Goal: Task Accomplishment & Management: Use online tool/utility

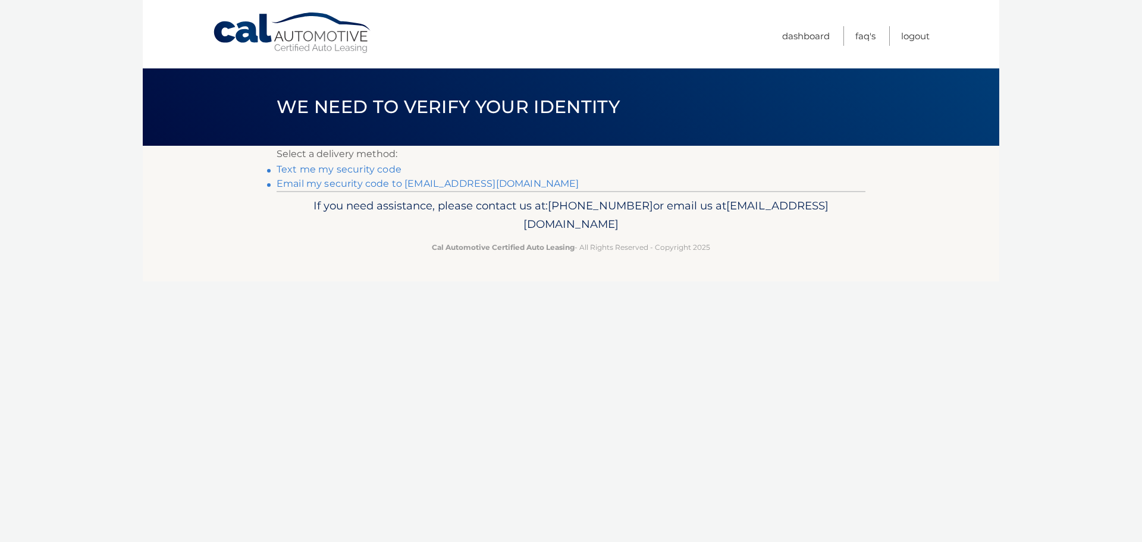
click at [346, 186] on link "Email my security code to m*********@calautomotive.com" at bounding box center [427, 183] width 303 height 11
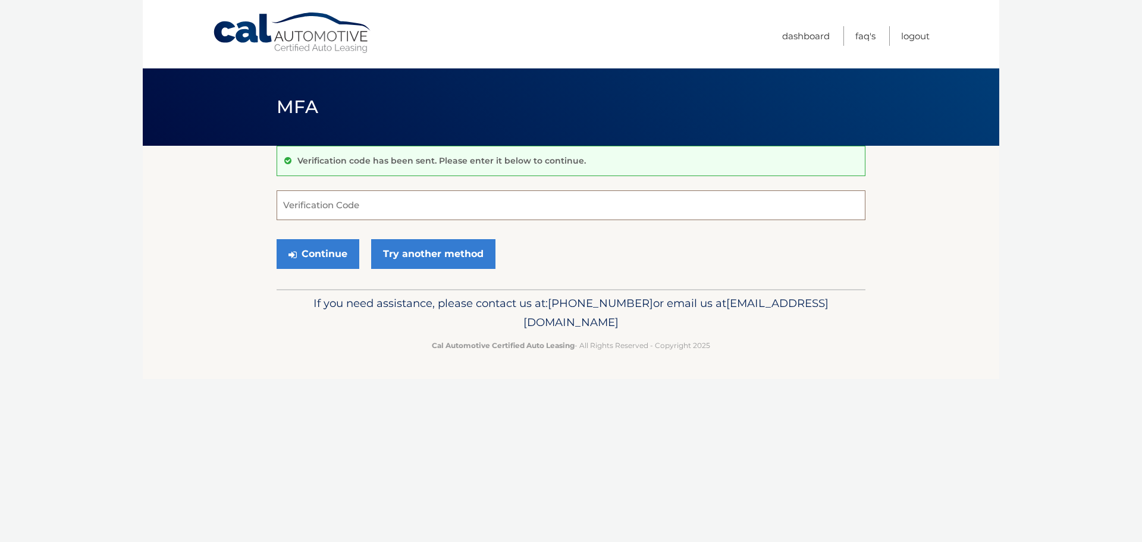
click at [310, 209] on input "Verification Code" at bounding box center [570, 205] width 589 height 30
type input "222566"
click at [276, 239] on button "Continue" at bounding box center [317, 254] width 83 height 30
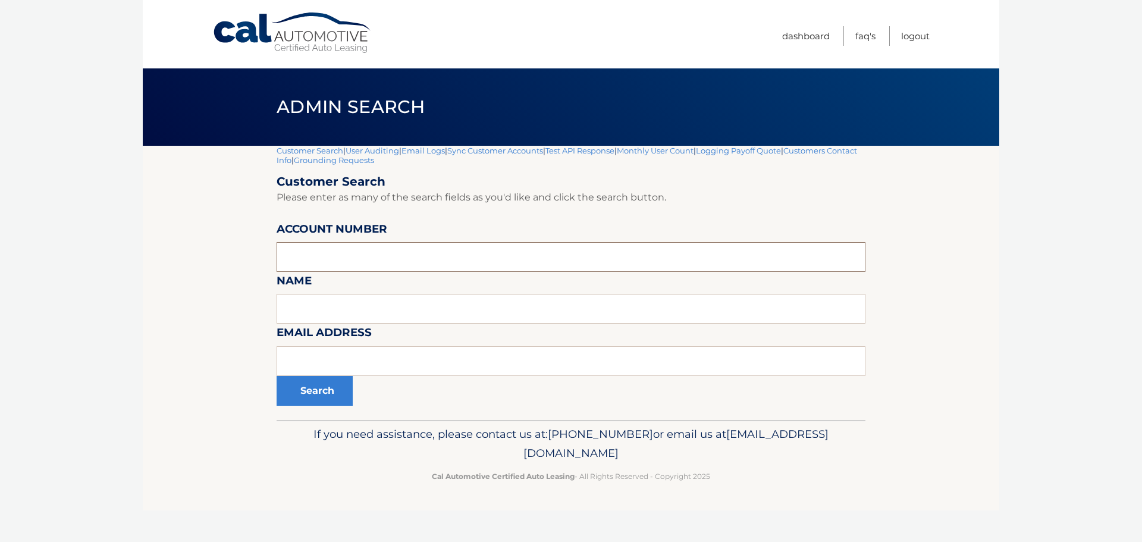
click at [323, 260] on input "text" at bounding box center [570, 257] width 589 height 30
type input "44455988630"
click at [276, 376] on button "Search" at bounding box center [314, 391] width 76 height 30
click at [309, 389] on button "Search" at bounding box center [314, 391] width 76 height 30
paste input "44455987585"
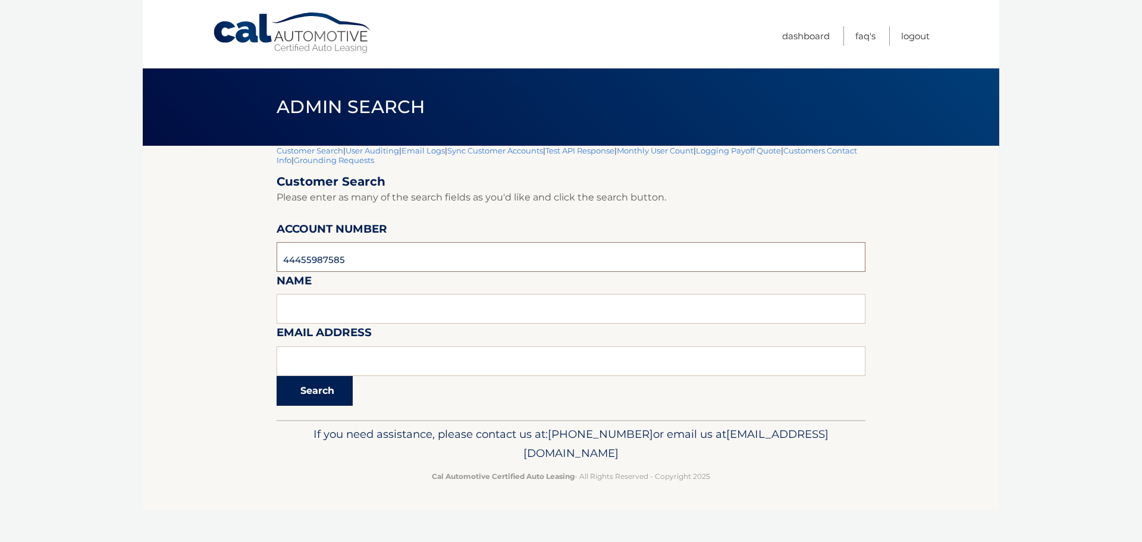
type input "44455987585"
click at [309, 388] on button "Search" at bounding box center [314, 391] width 76 height 30
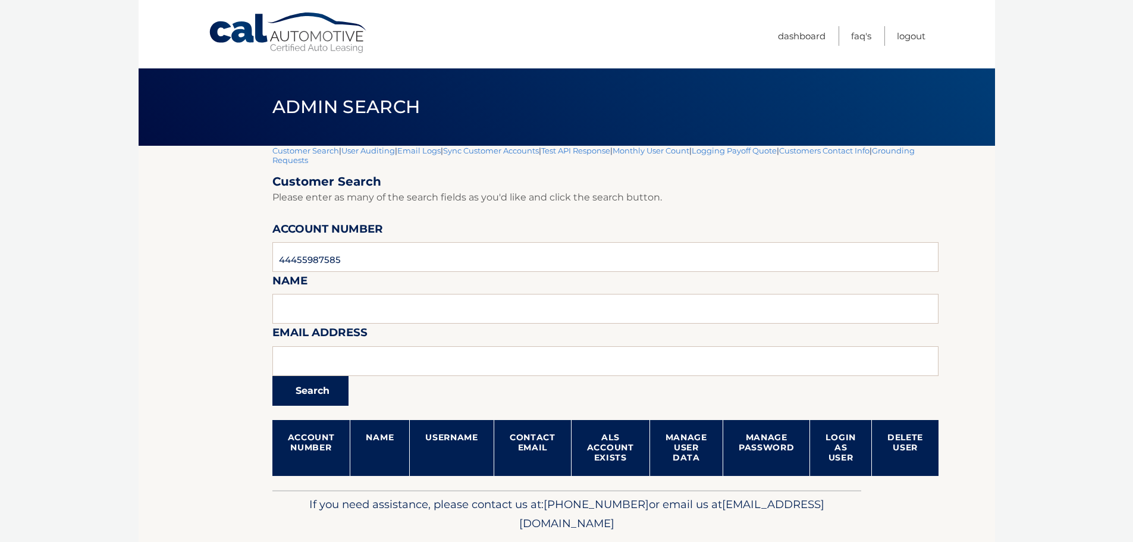
click at [313, 388] on button "Search" at bounding box center [310, 391] width 76 height 30
